Goal: Find specific fact: Find specific fact

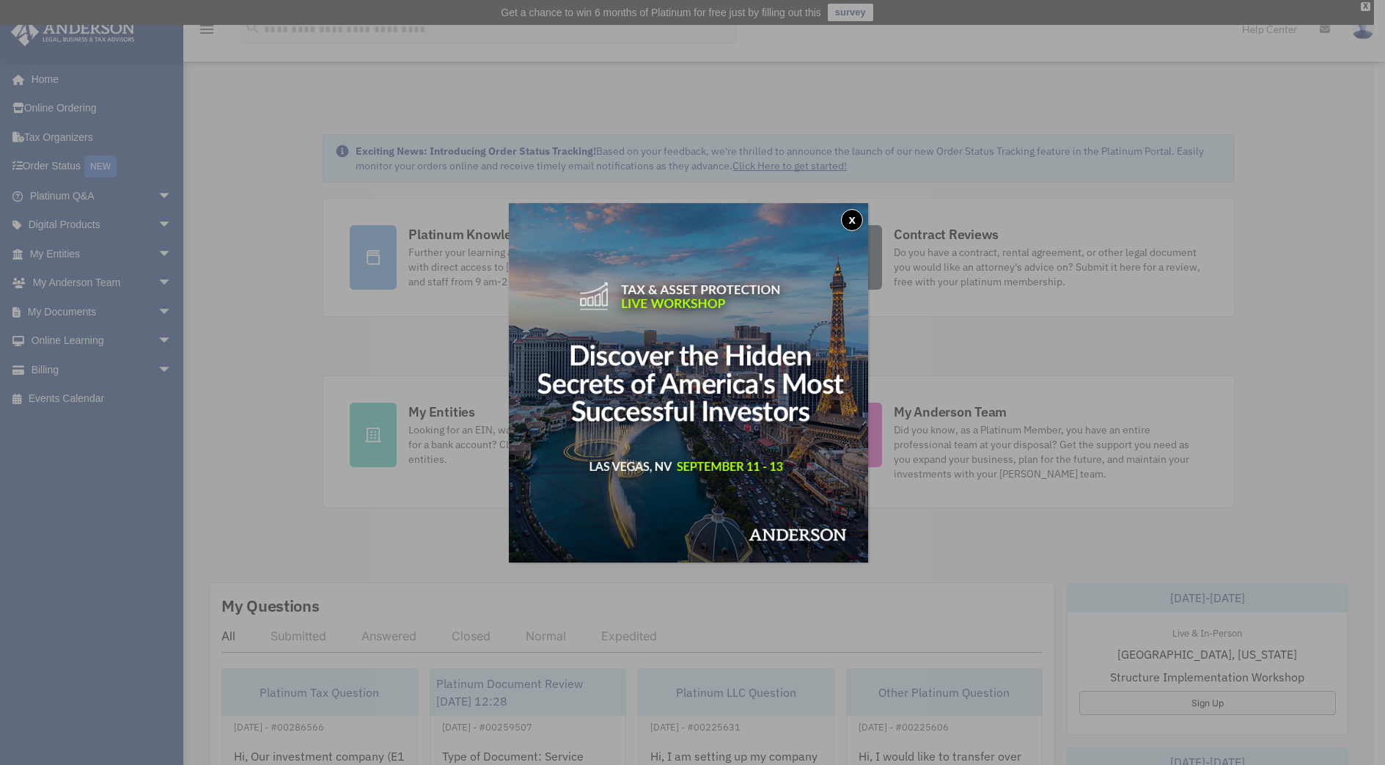
click at [858, 223] on button "x" at bounding box center [852, 220] width 22 height 22
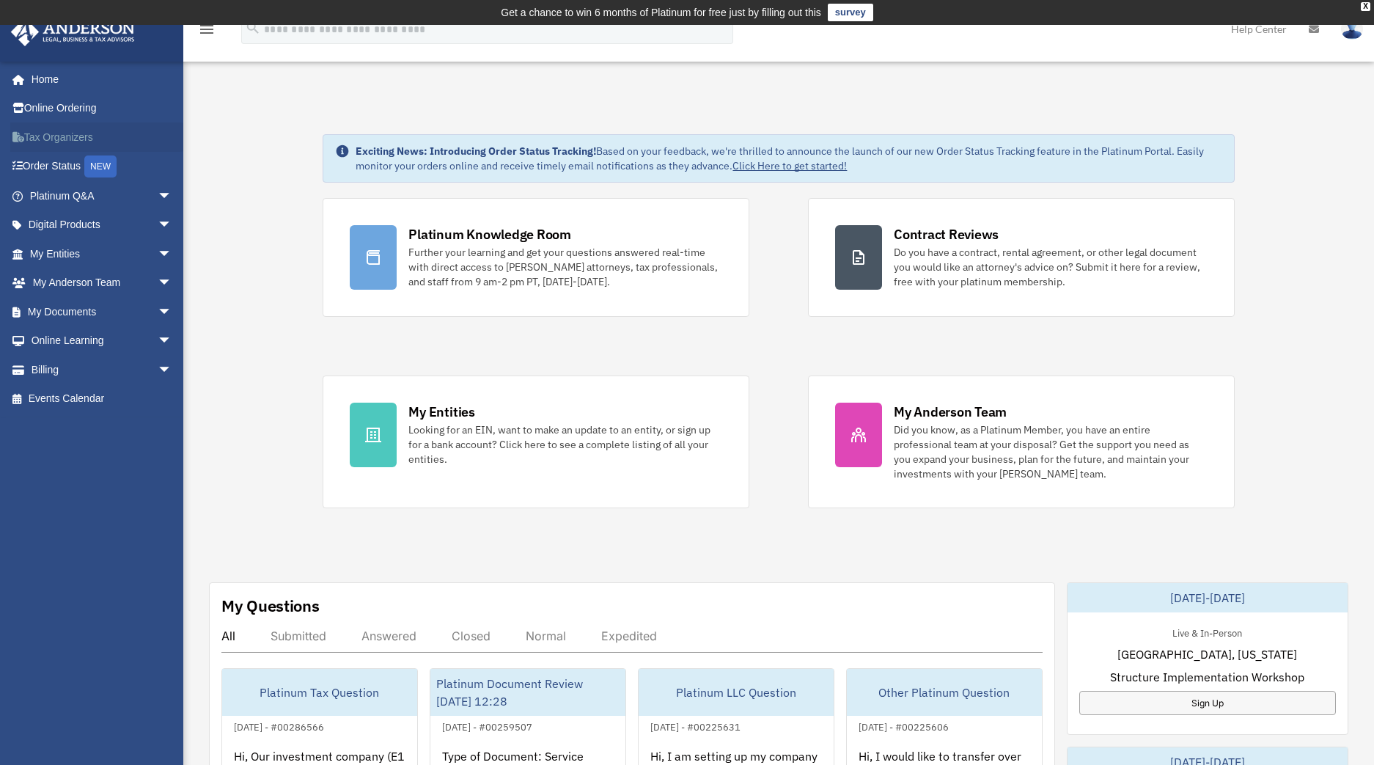
click at [70, 136] on link "Tax Organizers" at bounding box center [102, 136] width 184 height 29
click at [98, 248] on link "My Entities arrow_drop_down" at bounding box center [102, 253] width 184 height 29
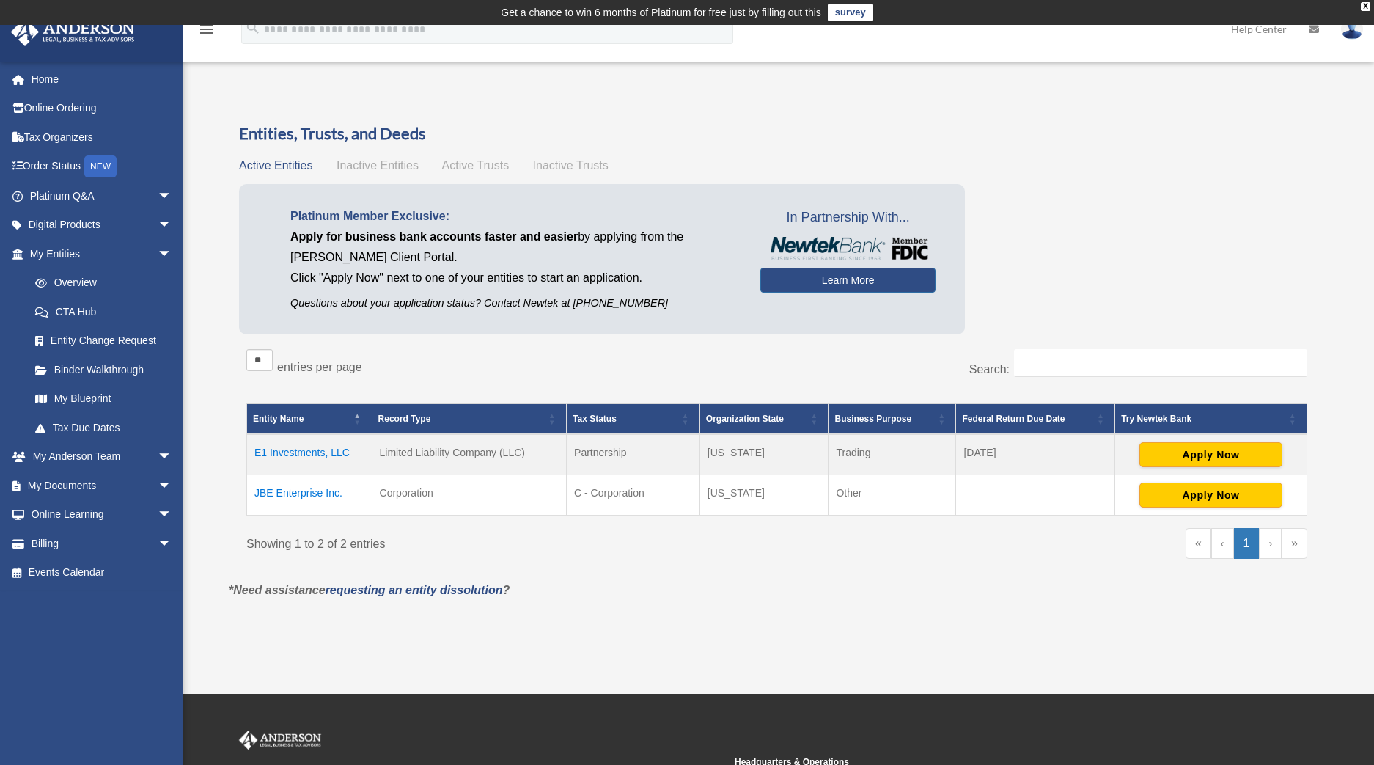
click at [296, 456] on td "E1 Investments, LLC" at bounding box center [309, 454] width 125 height 41
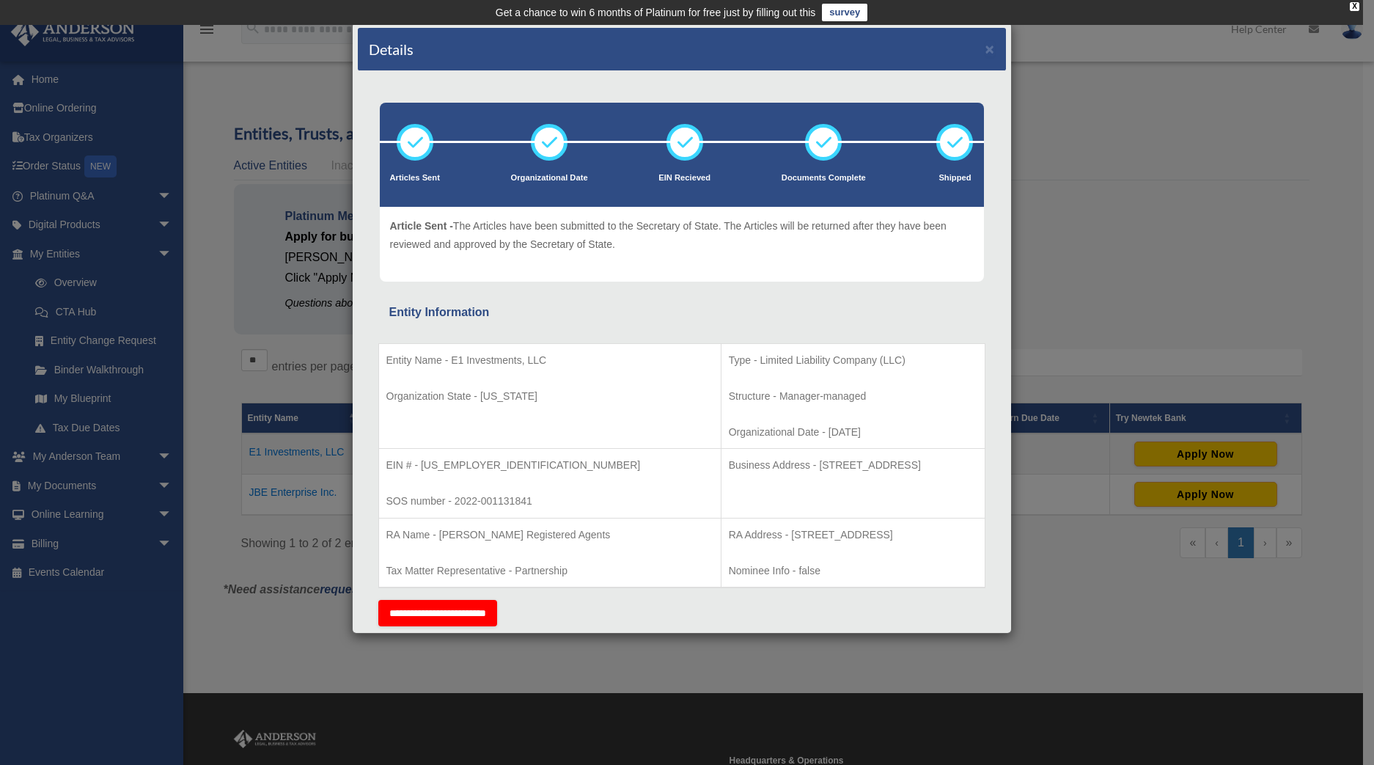
scroll to position [3, 0]
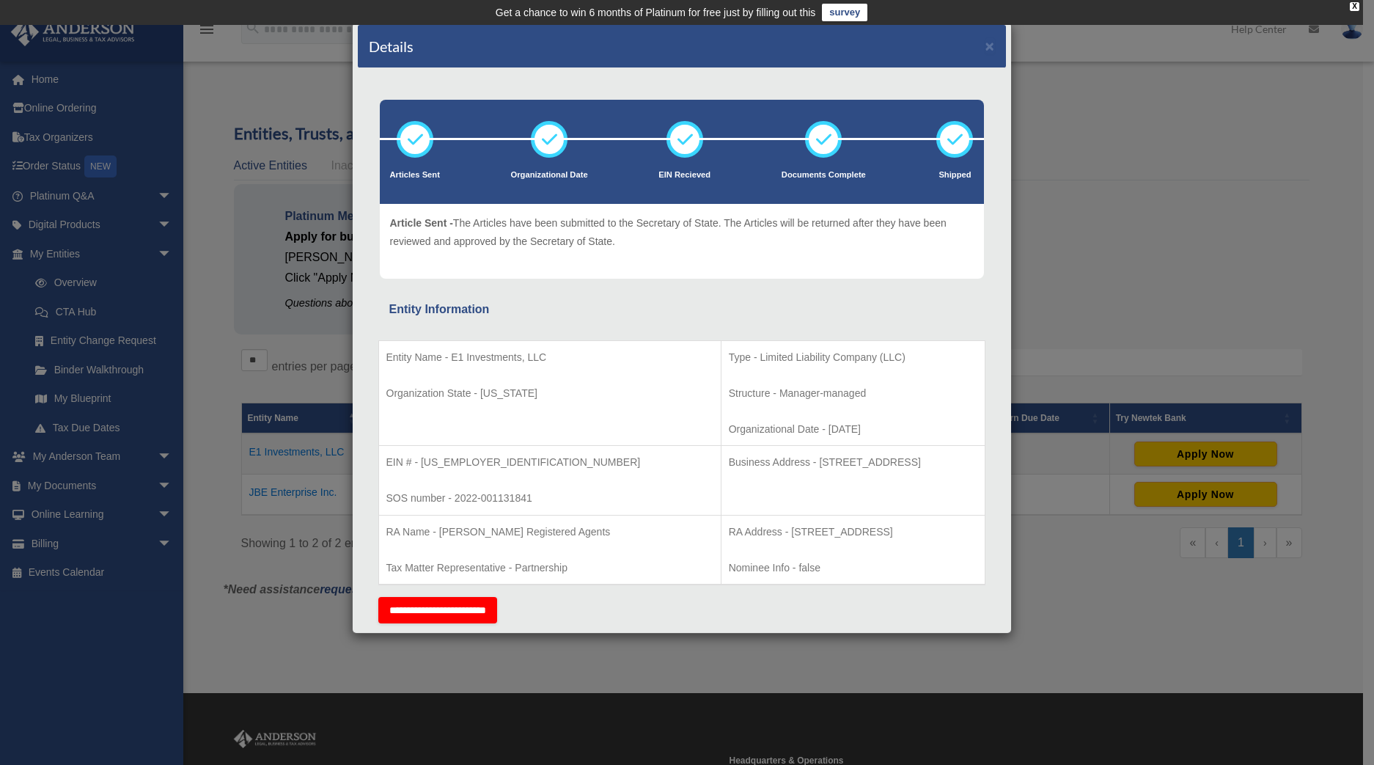
drag, startPoint x: 790, startPoint y: 459, endPoint x: 856, endPoint y: 464, distance: 66.2
click at [856, 464] on p "Business Address - [STREET_ADDRESS]" at bounding box center [853, 462] width 249 height 18
copy p "Cheyenne, Wy"
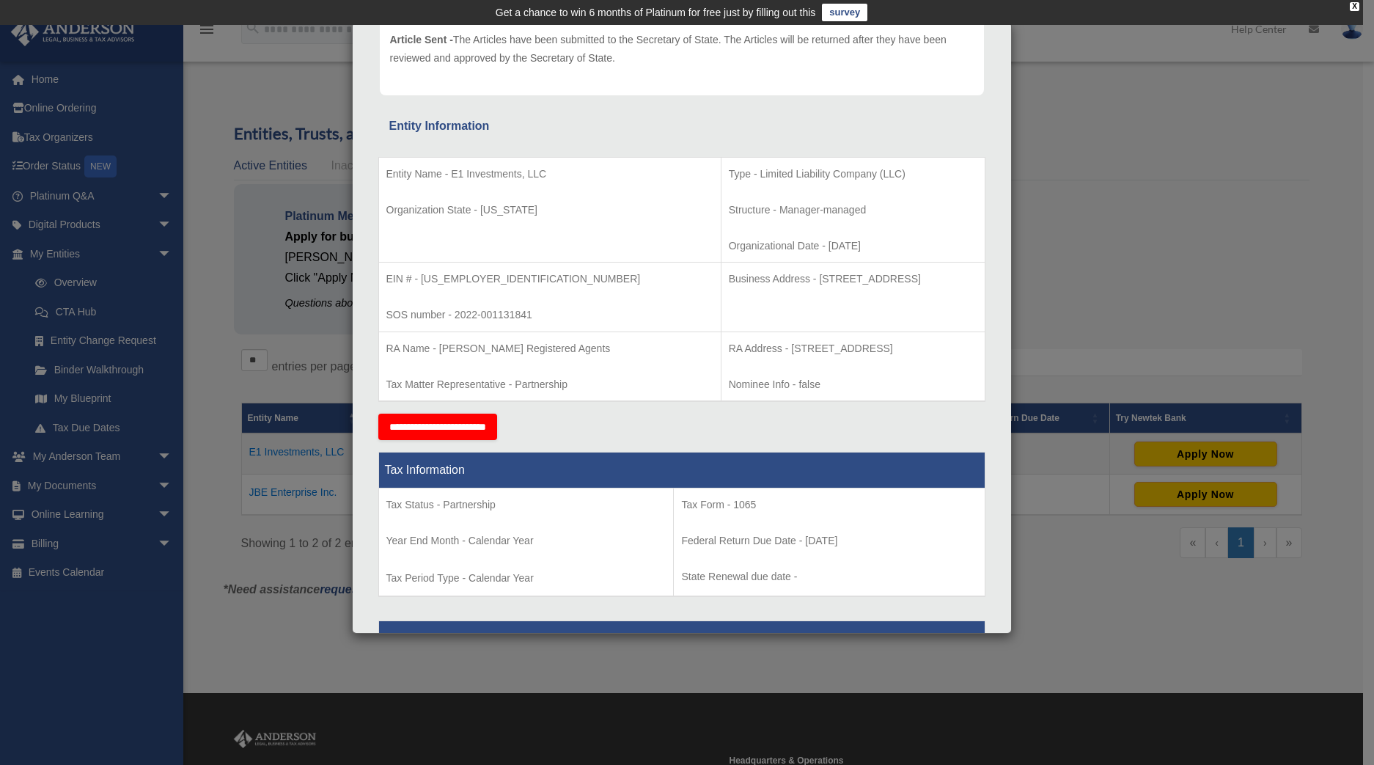
scroll to position [13, 0]
